Goal: Task Accomplishment & Management: Use online tool/utility

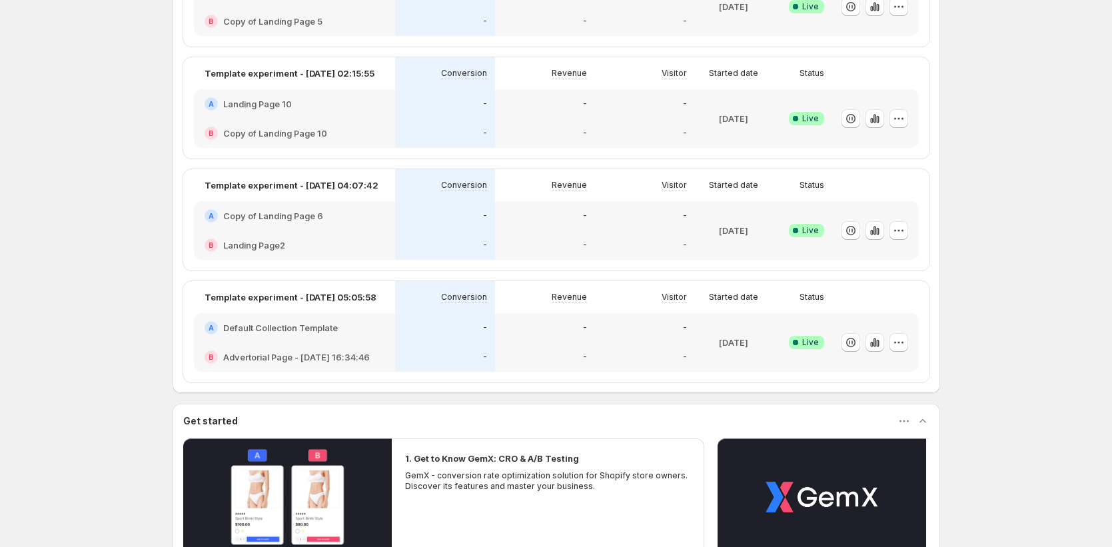
scroll to position [356, 0]
click at [908, 129] on div at bounding box center [872, 119] width 71 height 48
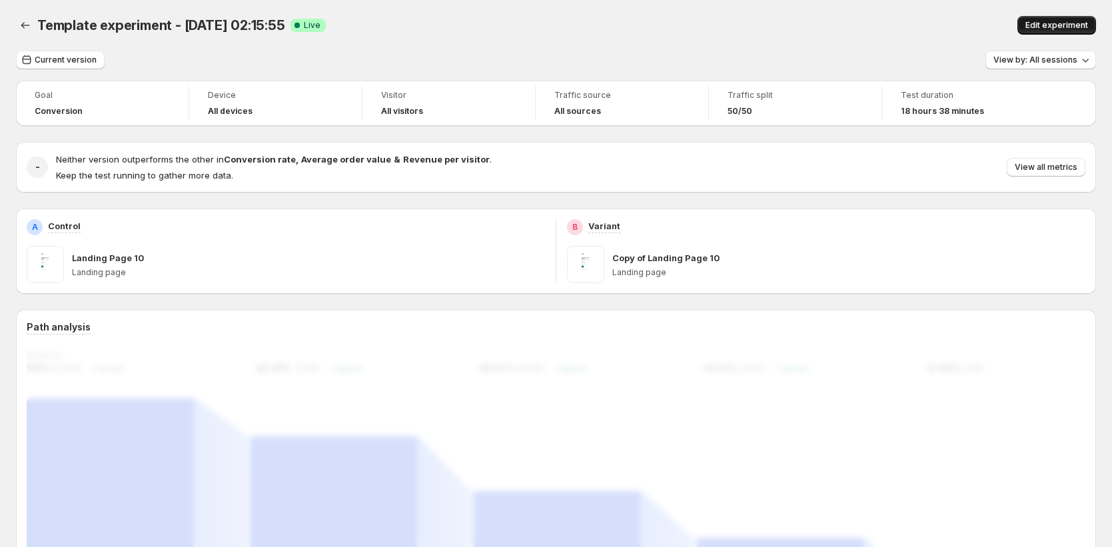
click at [1048, 33] on button "Edit experiment" at bounding box center [1056, 25] width 79 height 19
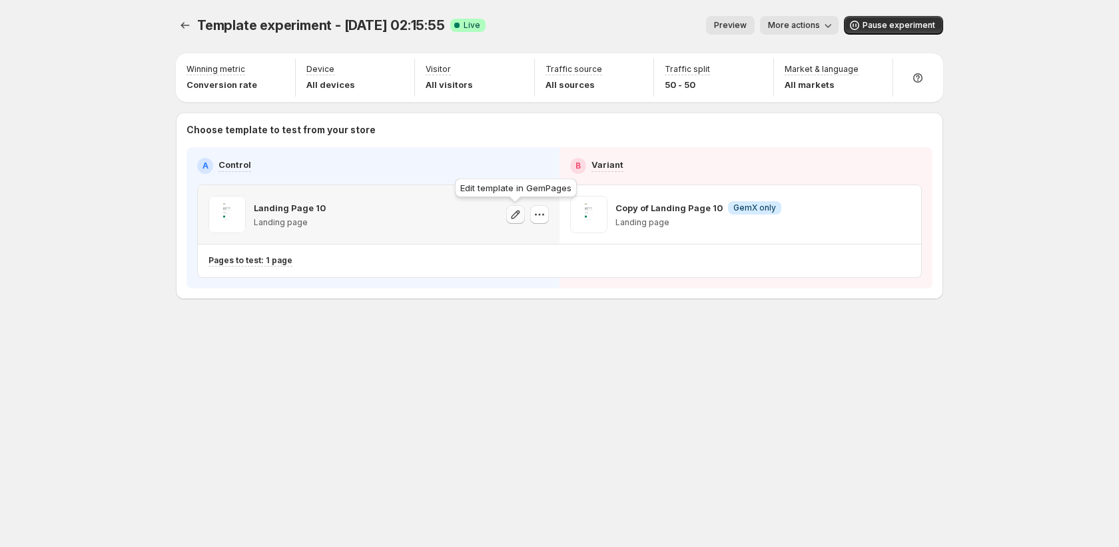
click at [521, 217] on icon "button" at bounding box center [515, 214] width 13 height 13
drag, startPoint x: 189, startPoint y: 41, endPoint x: 181, endPoint y: 41, distance: 8.0
click at [182, 41] on div "Template experiment - [DATE] 02:15:55. This page is ready Template experiment -…" at bounding box center [559, 25] width 767 height 51
click at [183, 29] on icon "Experiments" at bounding box center [185, 25] width 13 height 13
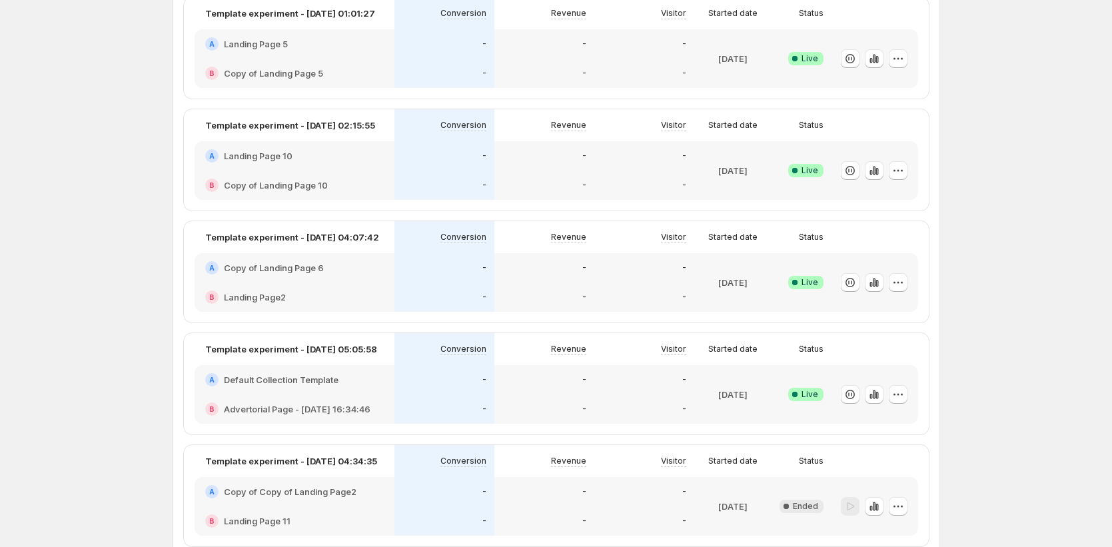
scroll to position [206, 0]
